Goal: Task Accomplishment & Management: Manage account settings

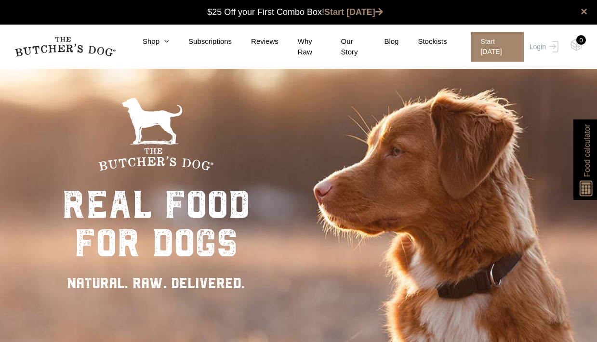
scroll to position [0, 0]
click at [561, 48] on div "Close dialog $25 OFF YOUR FIRST ORDER + FREE SHIPPING ($150 Minimum Spend) Emai…" at bounding box center [298, 171] width 597 height 342
click at [545, 45] on link "Login" at bounding box center [542, 47] width 31 height 30
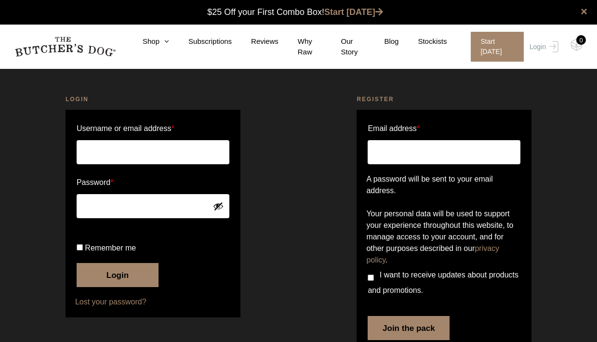
type input "[PERSON_NAME][EMAIL_ADDRESS][PERSON_NAME][DOMAIN_NAME]"
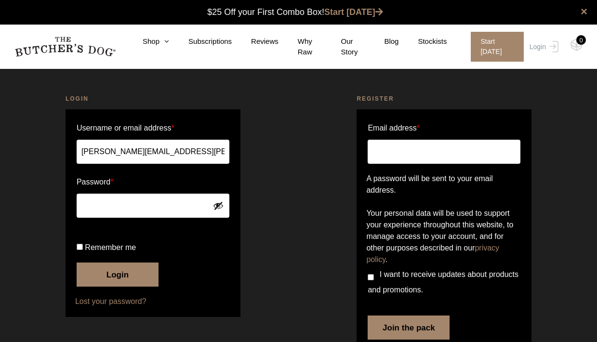
click at [122, 287] on button "Login" at bounding box center [118, 275] width 82 height 24
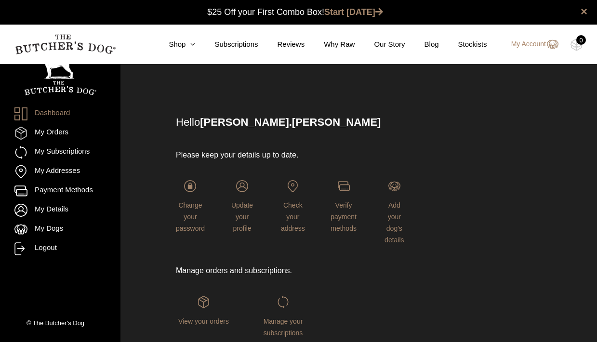
scroll to position [0, 0]
click at [79, 156] on link "My Subscriptions" at bounding box center [60, 152] width 92 height 13
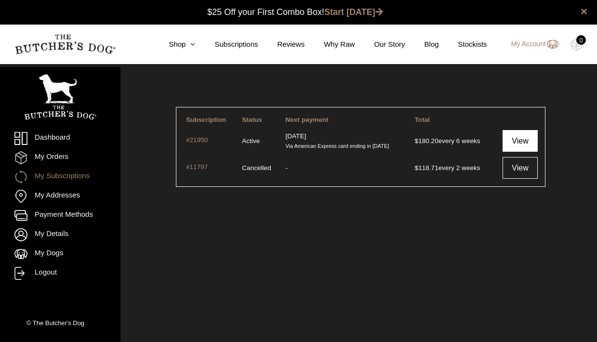
click at [520, 146] on link "View" at bounding box center [520, 141] width 35 height 22
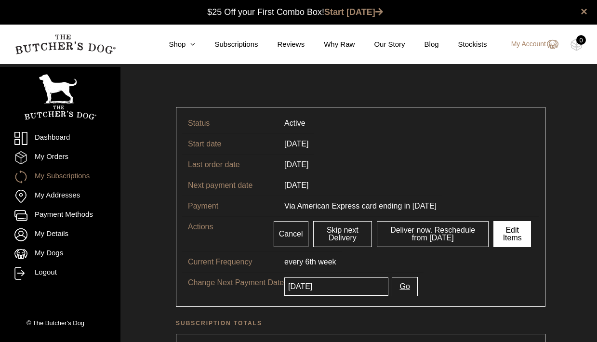
click at [516, 233] on link "Edit Items" at bounding box center [513, 234] width 38 height 26
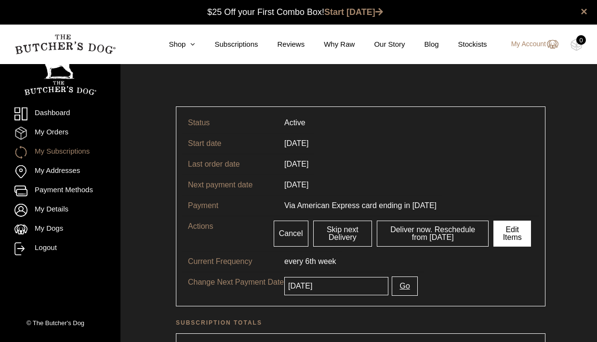
click at [518, 239] on link "Edit Items" at bounding box center [513, 234] width 38 height 26
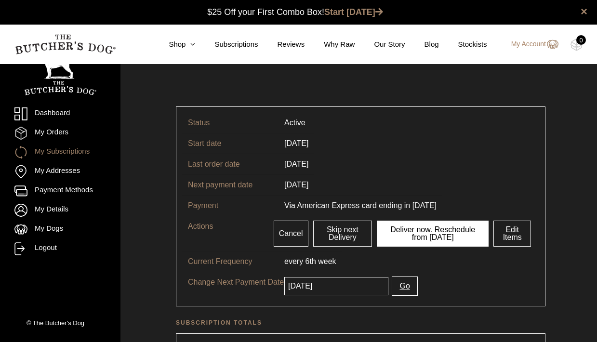
scroll to position [0, 0]
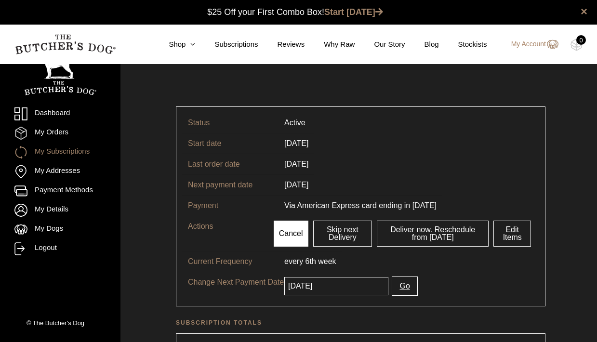
click at [298, 234] on link "Cancel" at bounding box center [291, 234] width 35 height 26
click at [335, 290] on input "[DATE]" at bounding box center [336, 286] width 104 height 18
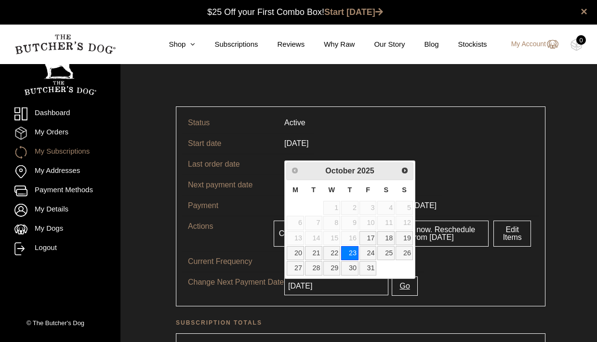
click at [447, 271] on tr "Current Frequency every 6th week" at bounding box center [360, 261] width 357 height 21
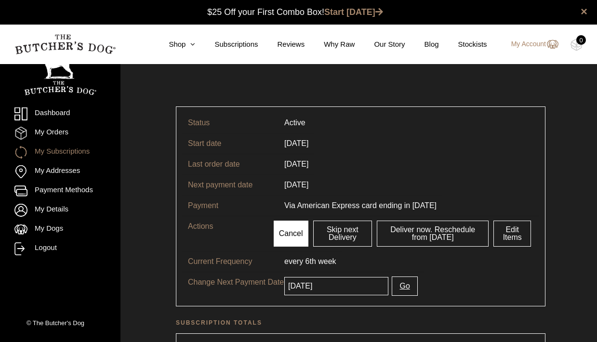
click at [292, 234] on link "Cancel" at bounding box center [291, 234] width 35 height 26
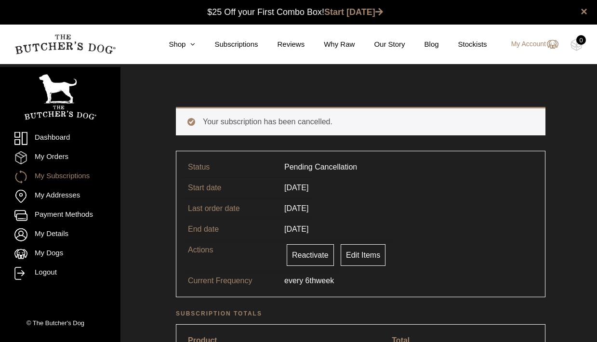
scroll to position [0, 0]
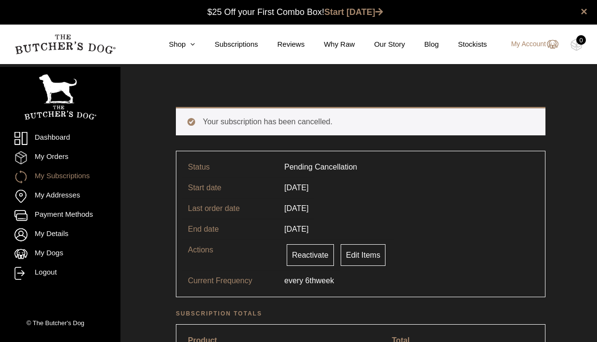
scroll to position [0, 0]
